Goal: Find specific page/section

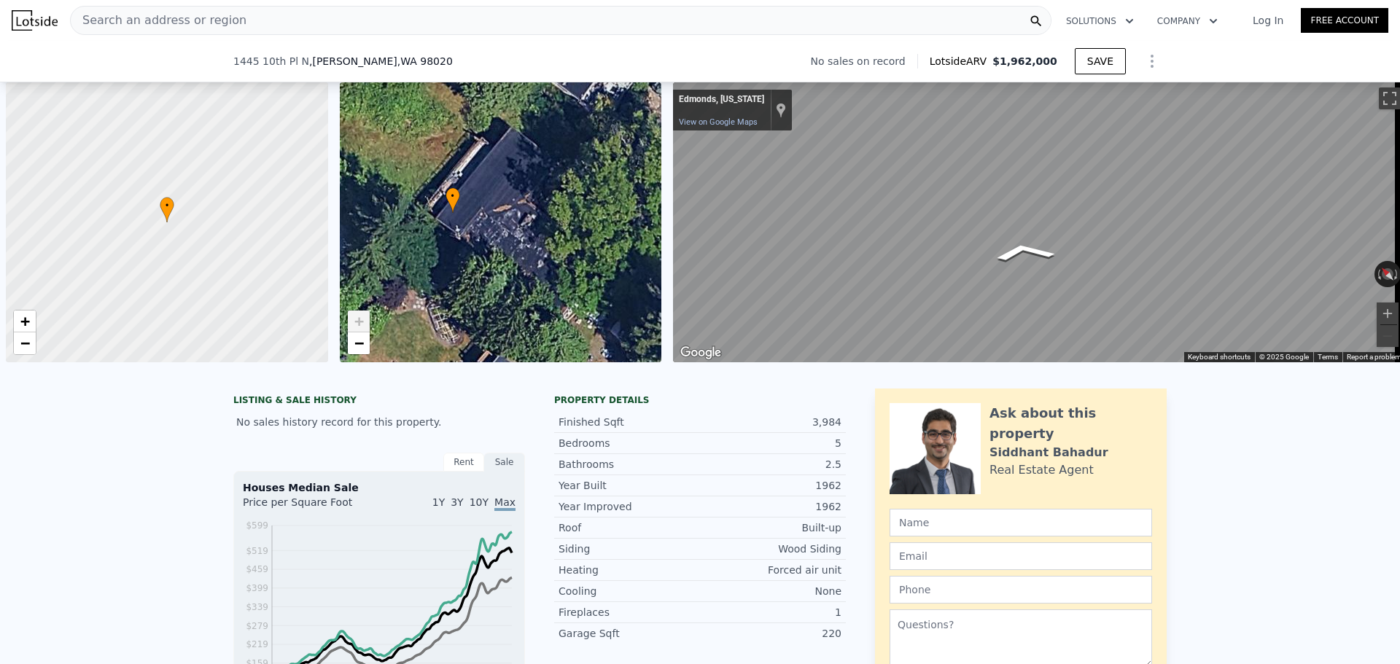
scroll to position [0, 6]
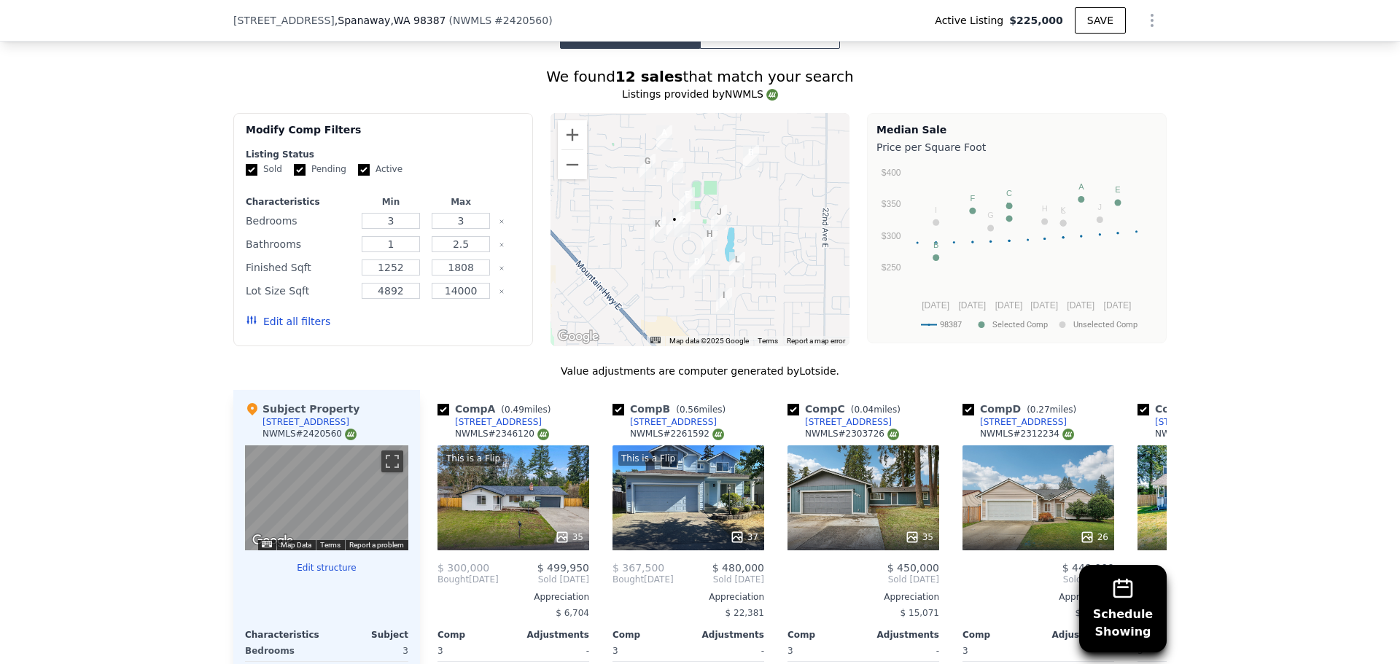
scroll to position [1211, 0]
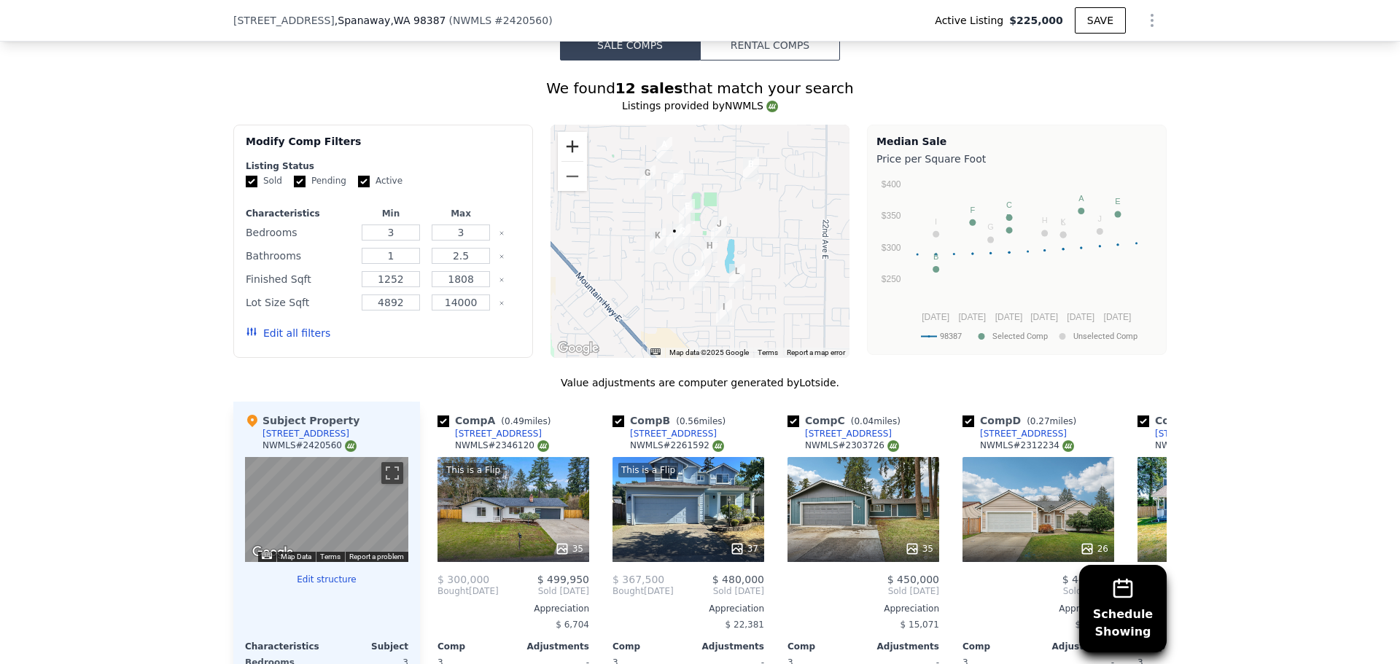
click at [561, 154] on button "Zoom in" at bounding box center [572, 146] width 29 height 29
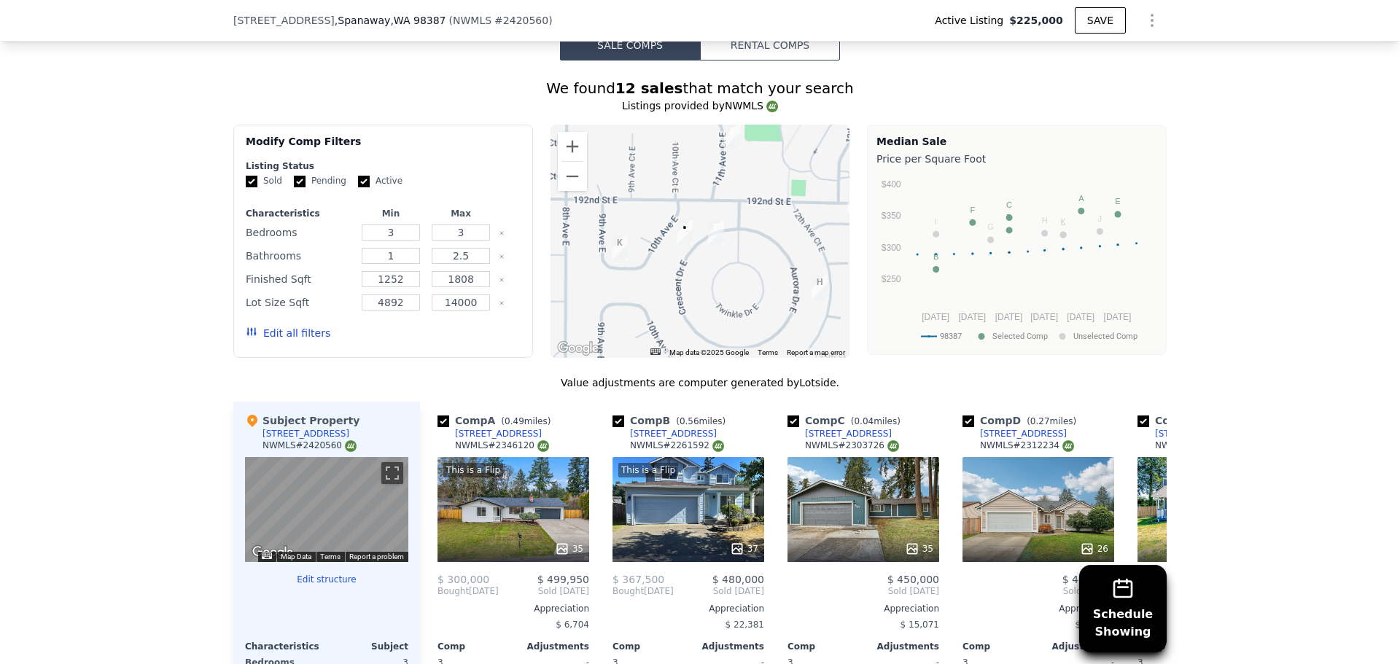
drag, startPoint x: 618, startPoint y: 295, endPoint x: 699, endPoint y: 274, distance: 83.7
click at [699, 274] on div at bounding box center [701, 241] width 300 height 233
click at [572, 189] on button "Zoom out" at bounding box center [572, 176] width 29 height 29
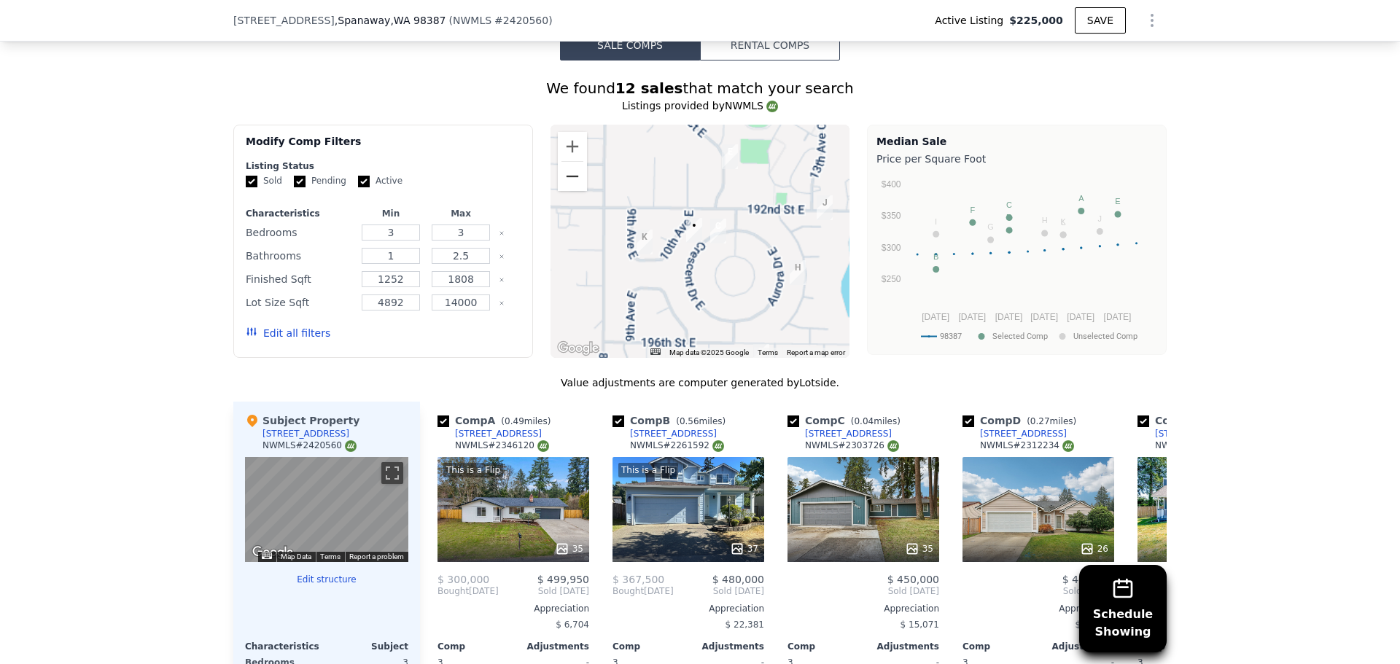
click at [572, 189] on button "Zoom out" at bounding box center [572, 176] width 29 height 29
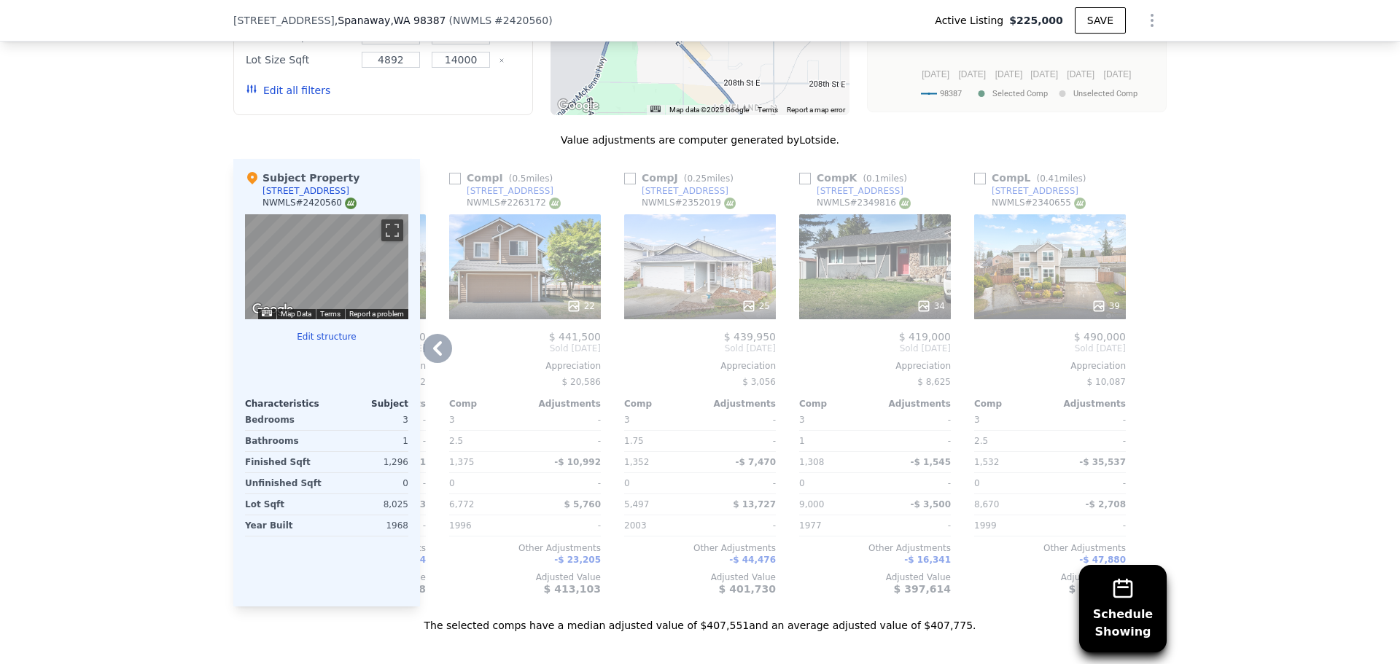
scroll to position [0, 1373]
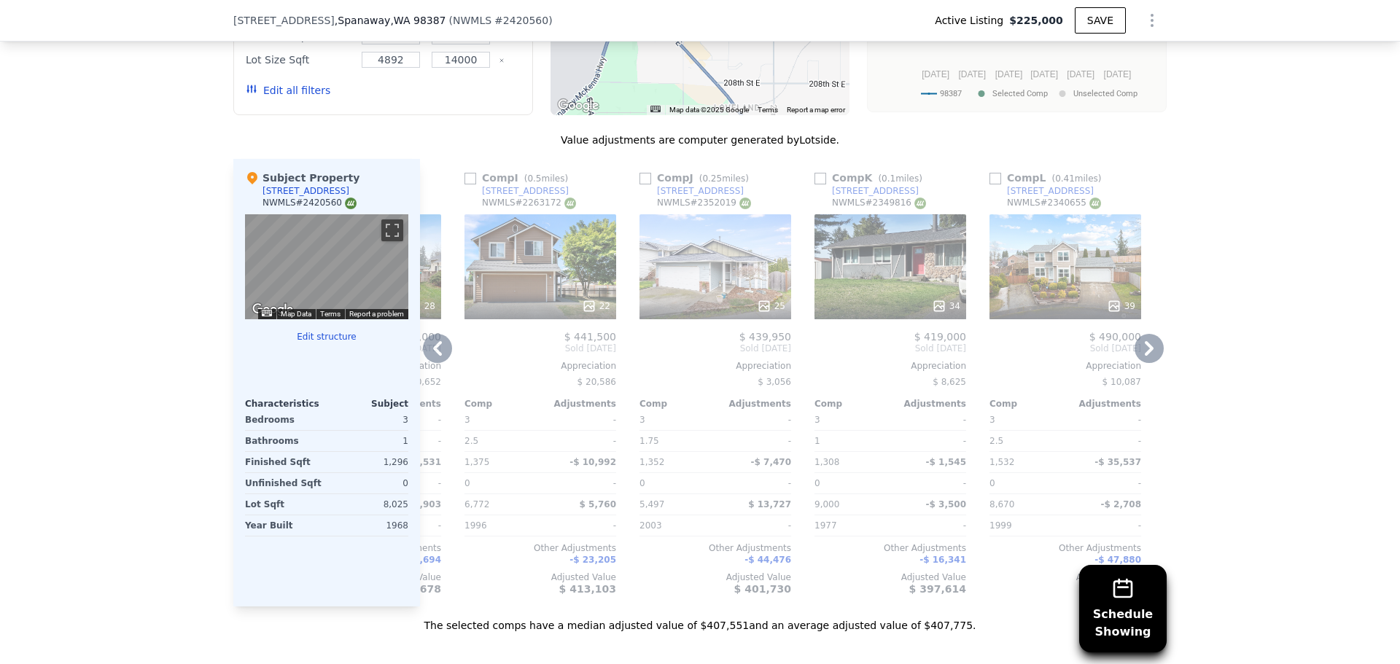
click at [872, 267] on div "34" at bounding box center [891, 266] width 152 height 105
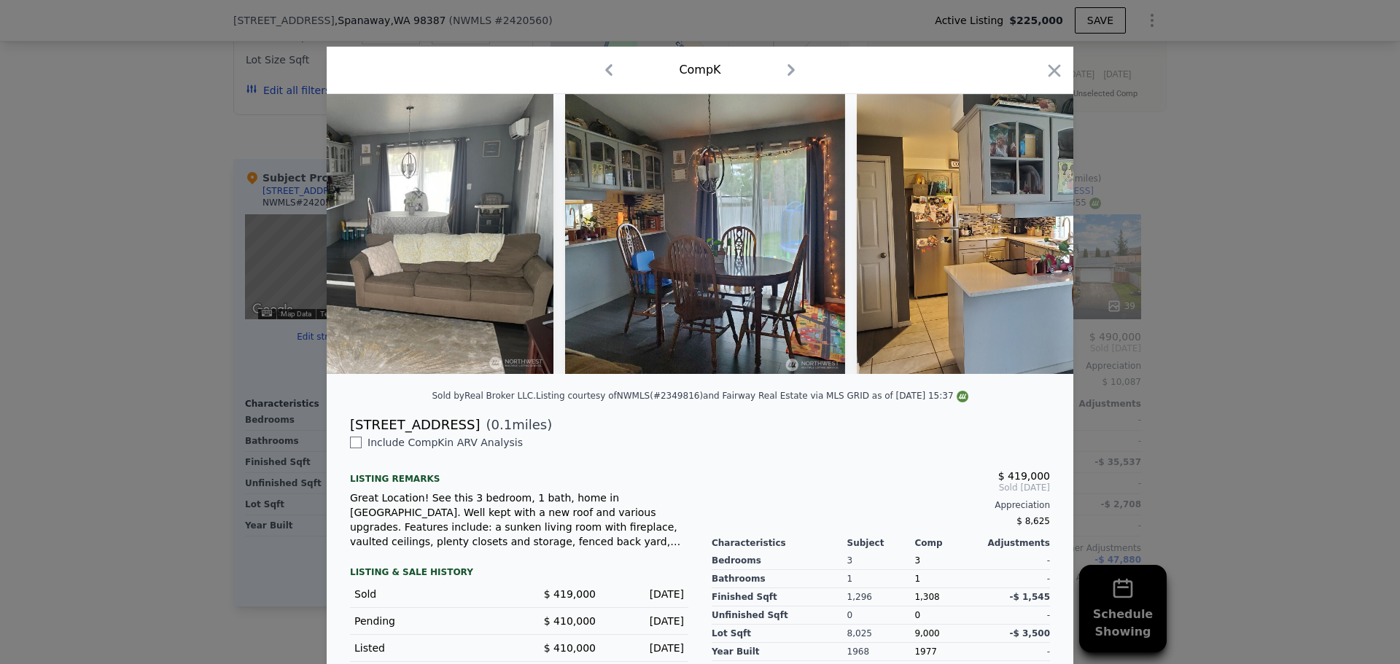
scroll to position [0, 1934]
